Goal: Task Accomplishment & Management: Manage account settings

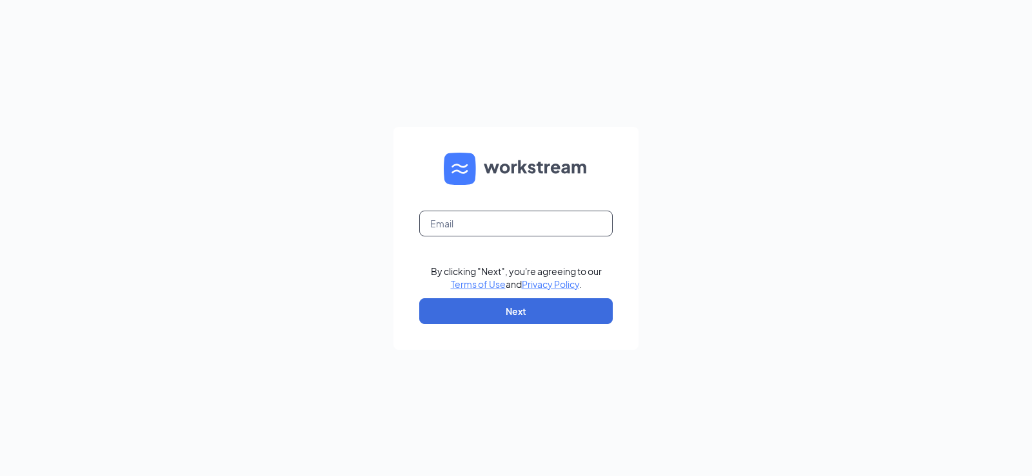
click at [501, 228] on input "text" at bounding box center [515, 224] width 193 height 26
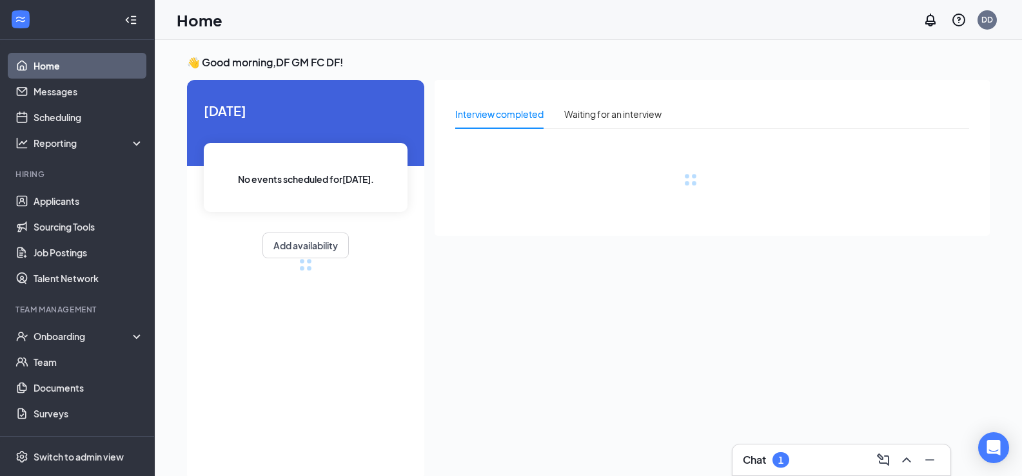
click at [779, 468] on div "Chat 1" at bounding box center [841, 460] width 197 height 21
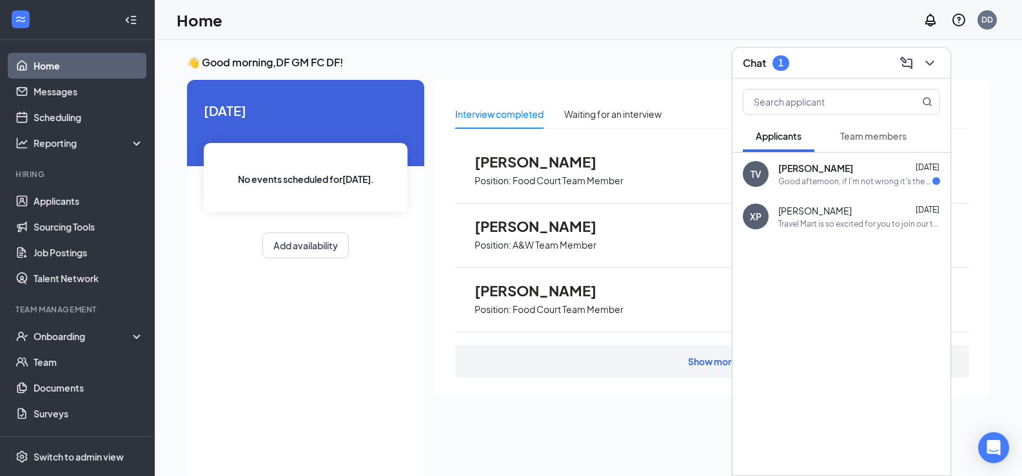
click at [831, 184] on div "Good afternoon, if I'm not wrong it's the 25th at 1:30" at bounding box center [855, 181] width 154 height 11
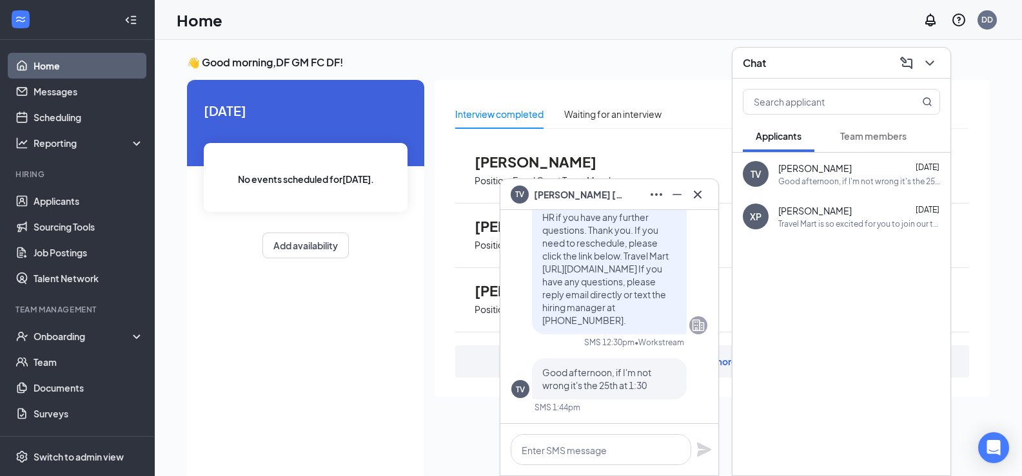
click at [395, 400] on div "[DATE] No events scheduled for [DATE] . Add availability" at bounding box center [305, 281] width 237 height 402
click at [698, 197] on icon "Cross" at bounding box center [697, 194] width 15 height 15
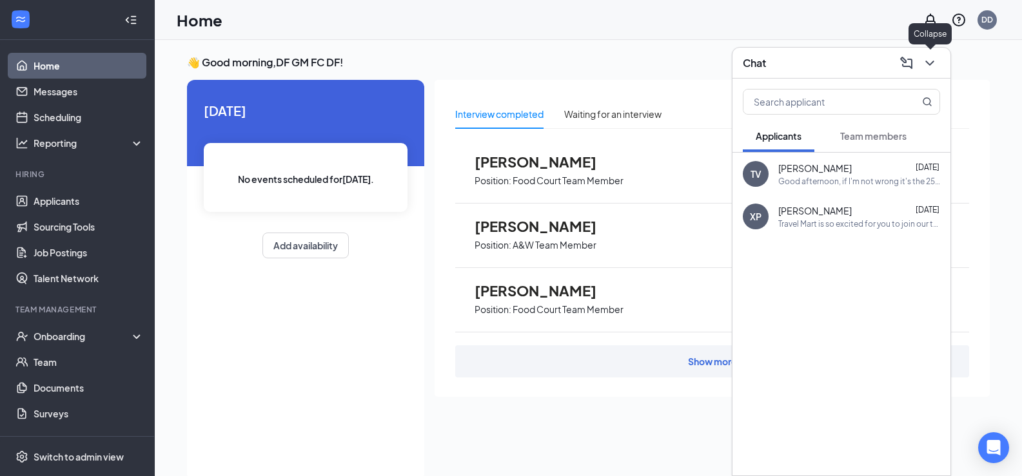
click at [932, 63] on icon "ChevronDown" at bounding box center [929, 62] width 15 height 15
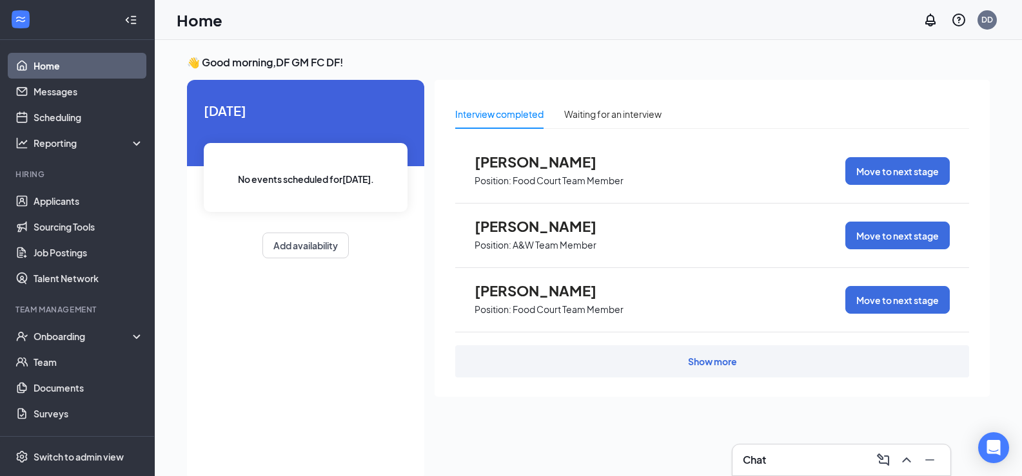
click at [517, 298] on span "[PERSON_NAME]" at bounding box center [545, 290] width 142 height 17
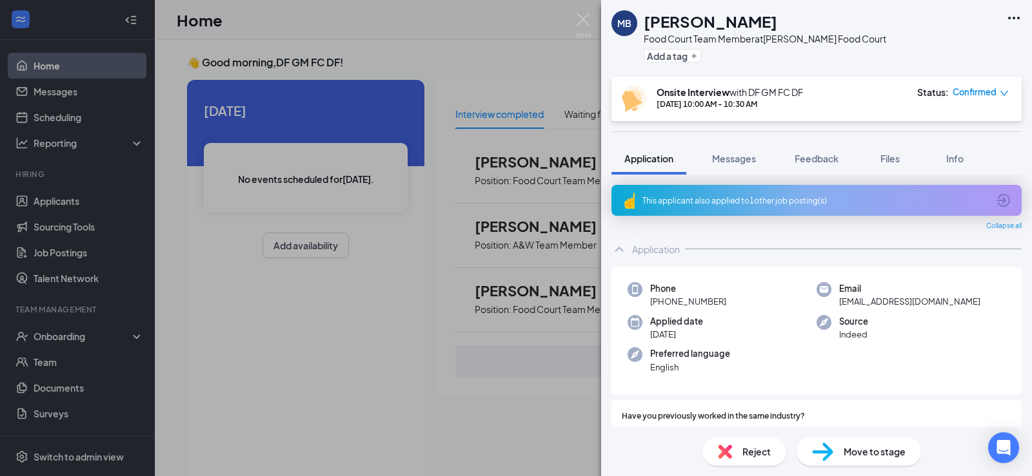
click at [59, 201] on div "MB [PERSON_NAME] Food Court Team Member at [PERSON_NAME] Food Court Add a tag O…" at bounding box center [516, 238] width 1032 height 476
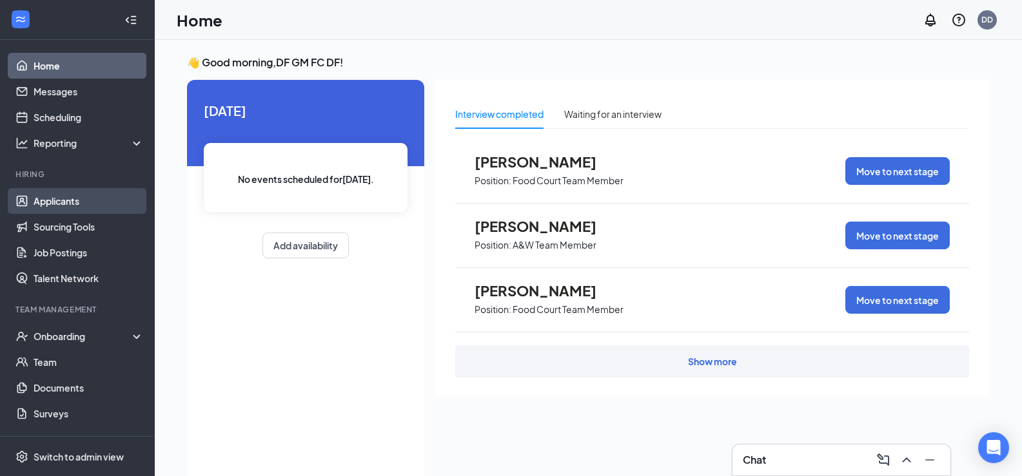
click at [50, 201] on link "Applicants" at bounding box center [89, 201] width 110 height 26
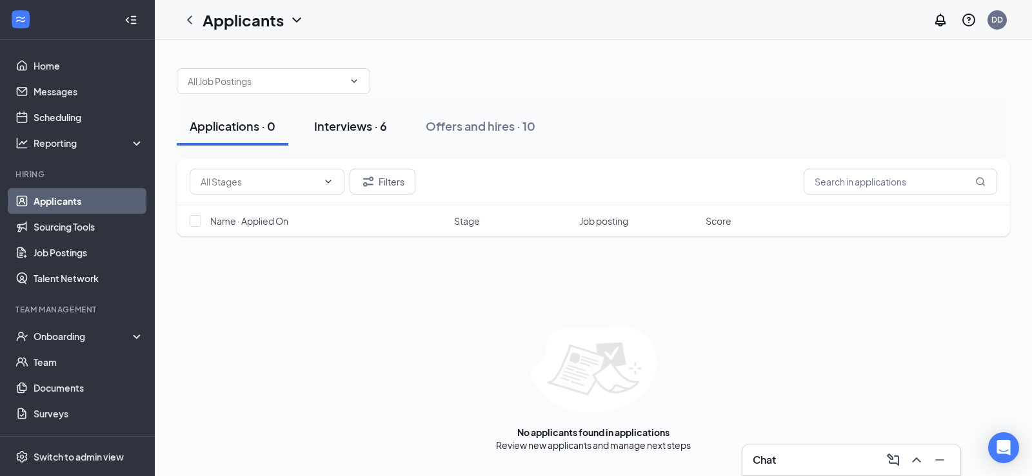
click at [355, 129] on div "Interviews · 6" at bounding box center [350, 126] width 73 height 16
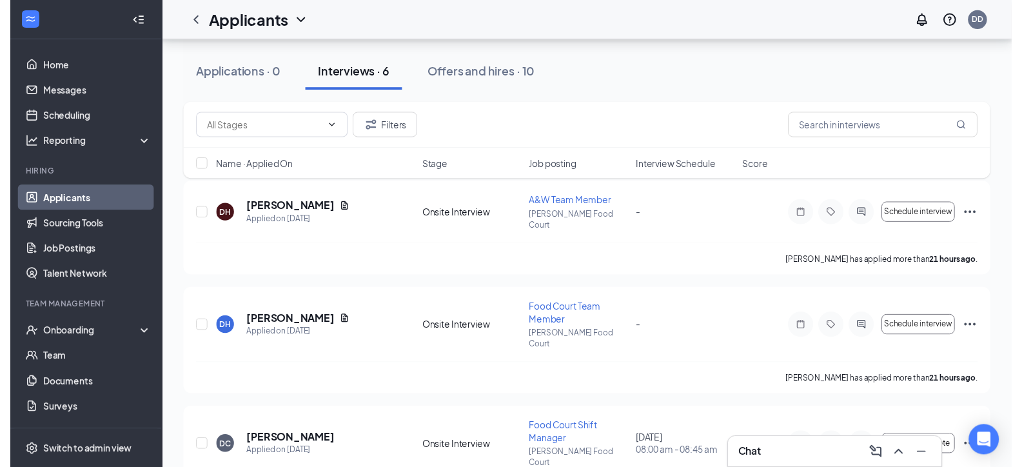
scroll to position [64, 0]
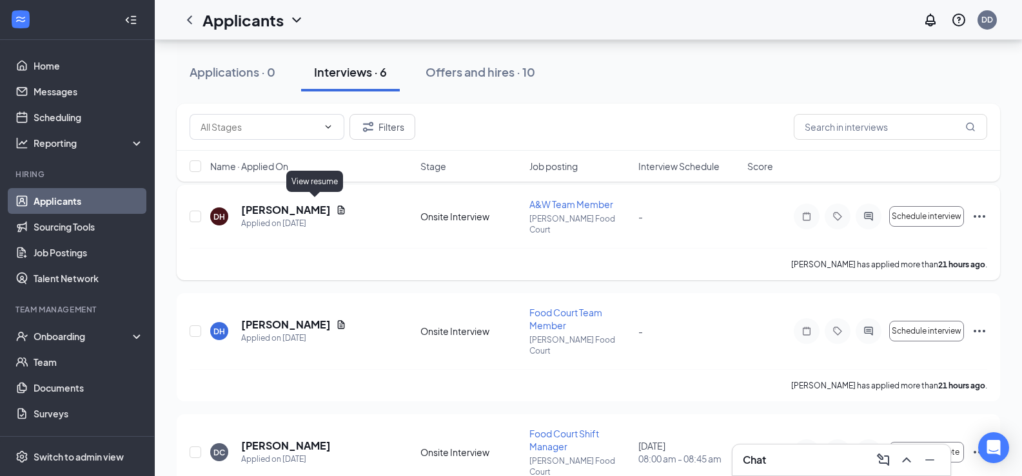
click at [336, 205] on icon "Document" at bounding box center [341, 210] width 10 height 10
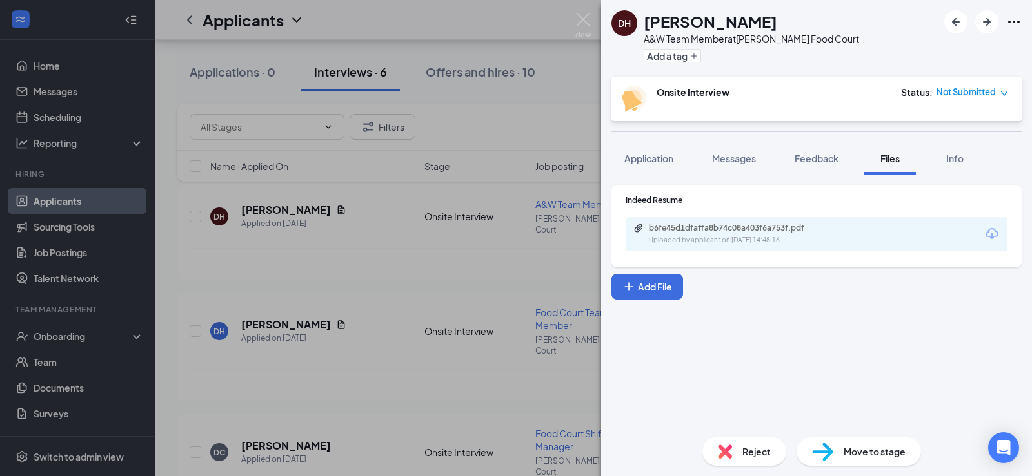
click at [775, 230] on div "b6fe45d1dfaffa8b74c08a403f6a753f.pdf" at bounding box center [739, 228] width 181 height 10
click at [370, 266] on div "[PERSON_NAME] A&W Team Member at [PERSON_NAME] Food Court Add a tag Onsite Inte…" at bounding box center [516, 238] width 1032 height 476
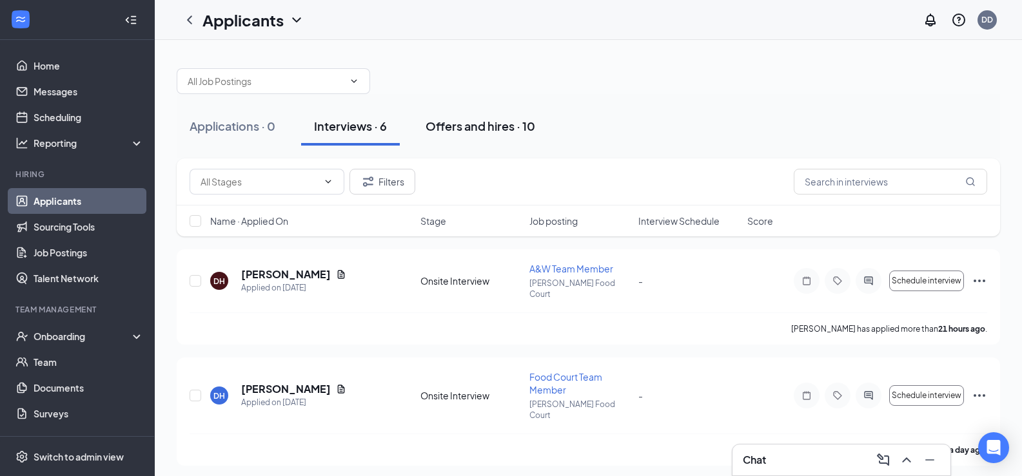
click at [507, 131] on div "Offers and hires · 10" at bounding box center [480, 126] width 110 height 16
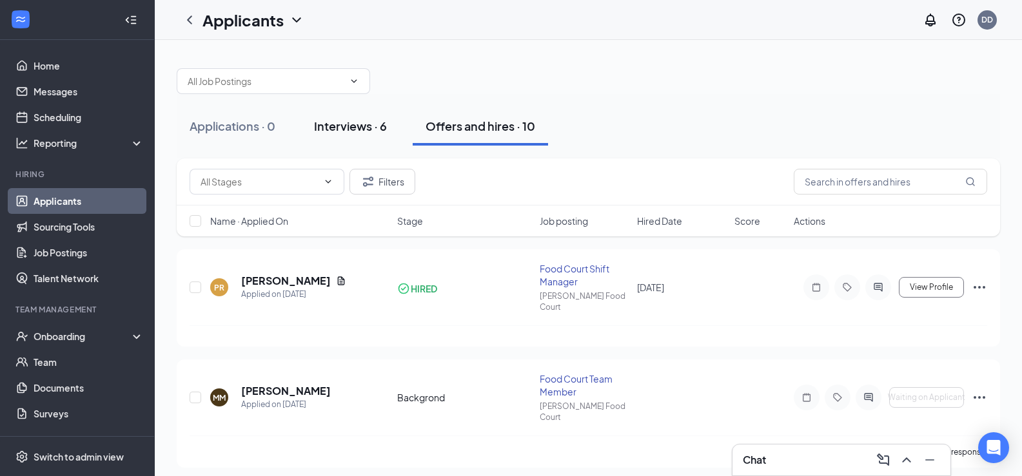
drag, startPoint x: 369, startPoint y: 128, endPoint x: 351, endPoint y: 138, distance: 20.8
click at [351, 138] on button "Interviews · 6" at bounding box center [350, 126] width 99 height 39
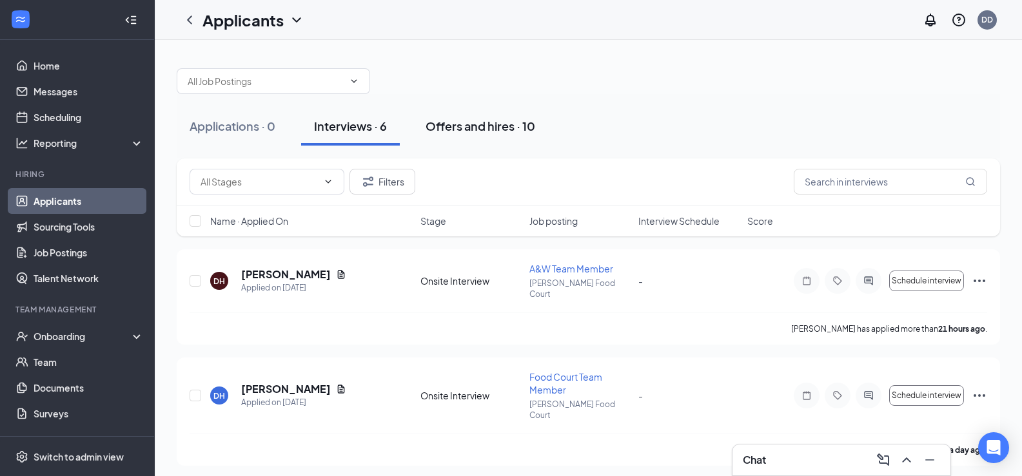
click at [494, 132] on div "Offers and hires · 10" at bounding box center [480, 126] width 110 height 16
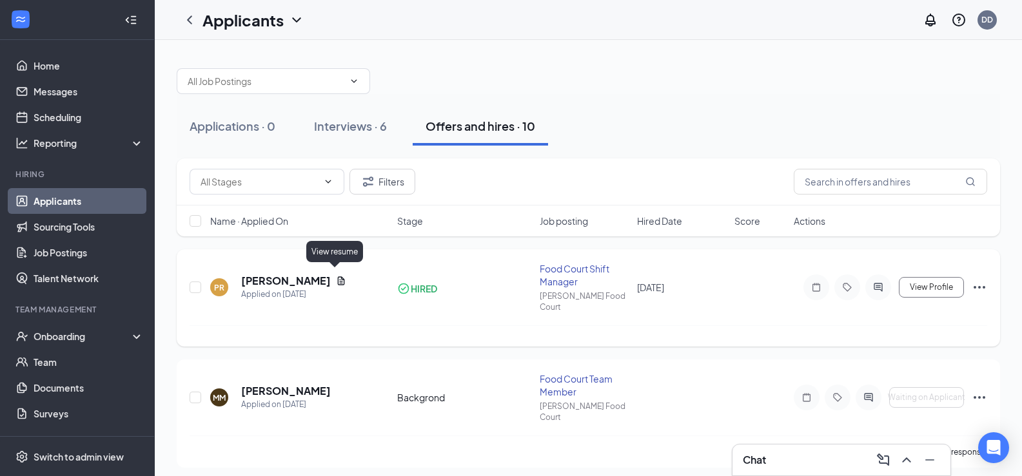
click at [336, 277] on icon "Document" at bounding box center [341, 281] width 10 height 10
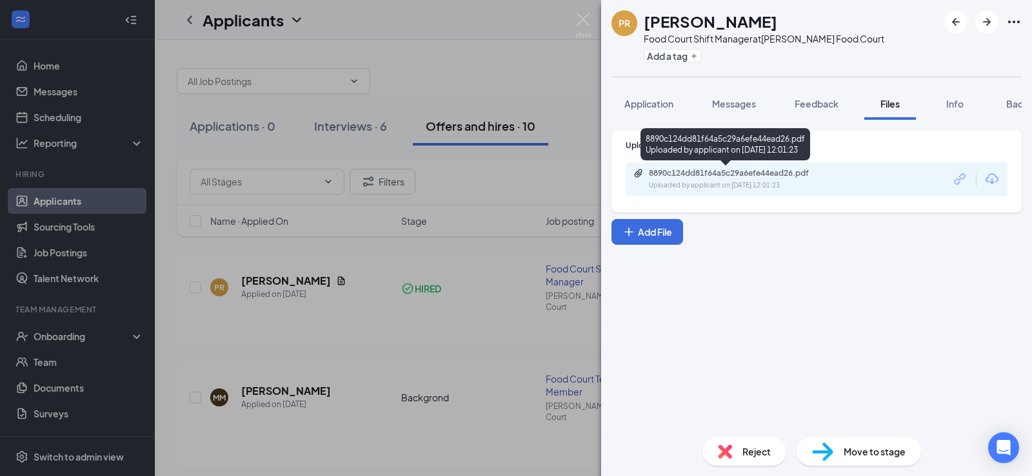
click at [736, 179] on div "8890c124dd81f64a5c29a6efe44ead26.pdf Uploaded by applicant on [DATE] 12:01:23" at bounding box center [737, 179] width 209 height 23
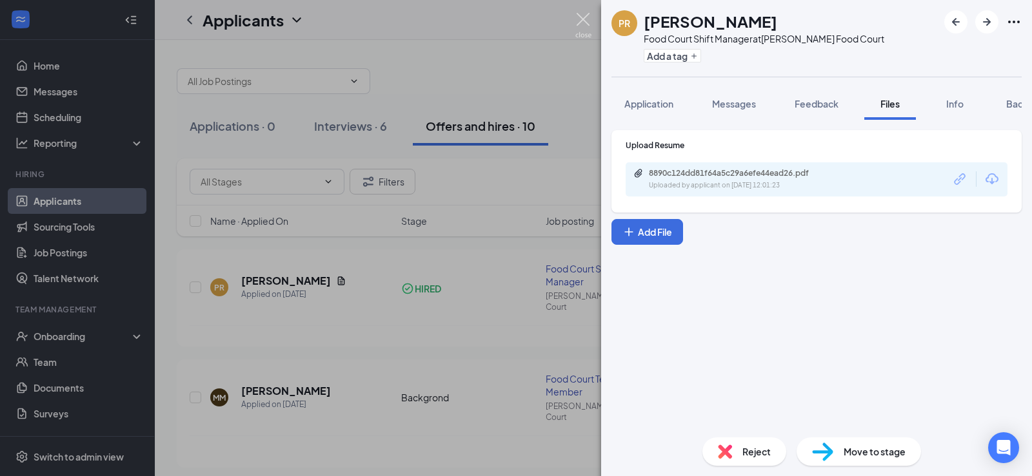
click at [588, 27] on img at bounding box center [583, 25] width 16 height 25
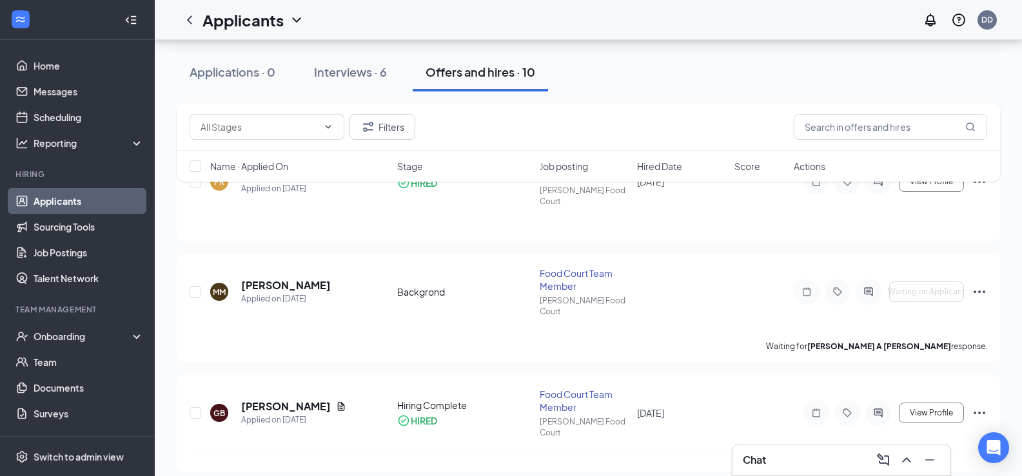
scroll to position [129, 0]
